Goal: Find specific page/section: Find specific page/section

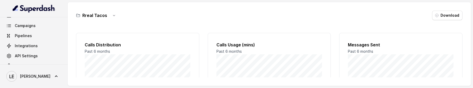
scroll to position [73, 0]
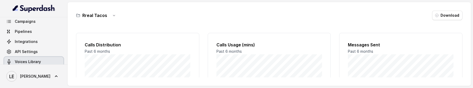
click at [38, 59] on link "Voices Library" at bounding box center [33, 61] width 59 height 9
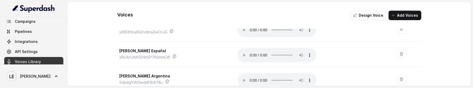
scroll to position [266, 0]
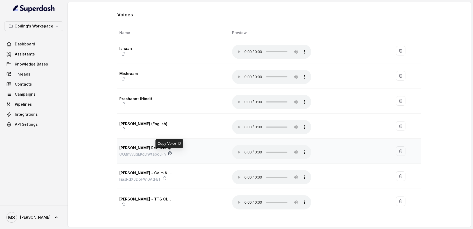
click at [169, 87] on icon at bounding box center [170, 153] width 4 height 4
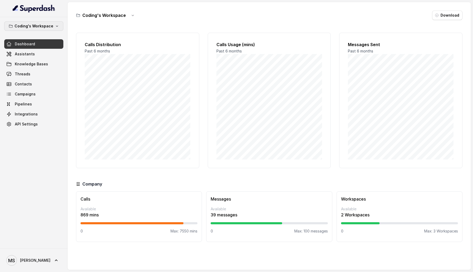
click at [48, 27] on p "Coding's Workspace" at bounding box center [34, 26] width 39 height 6
click at [43, 91] on div "Coding's Workspace Dashboard Assistants Knowledge Bases Threads Contacts Campai…" at bounding box center [33, 75] width 59 height 108
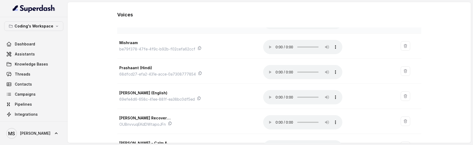
scroll to position [70, 0]
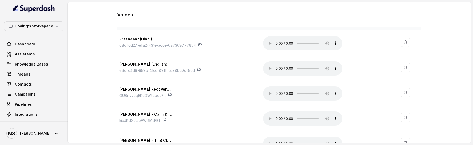
scroll to position [70, 0]
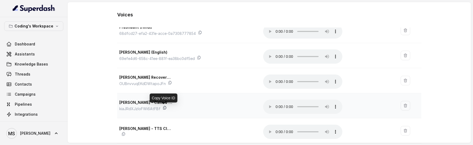
click at [164, 107] on icon at bounding box center [164, 108] width 4 height 4
